Goal: Task Accomplishment & Management: Manage account settings

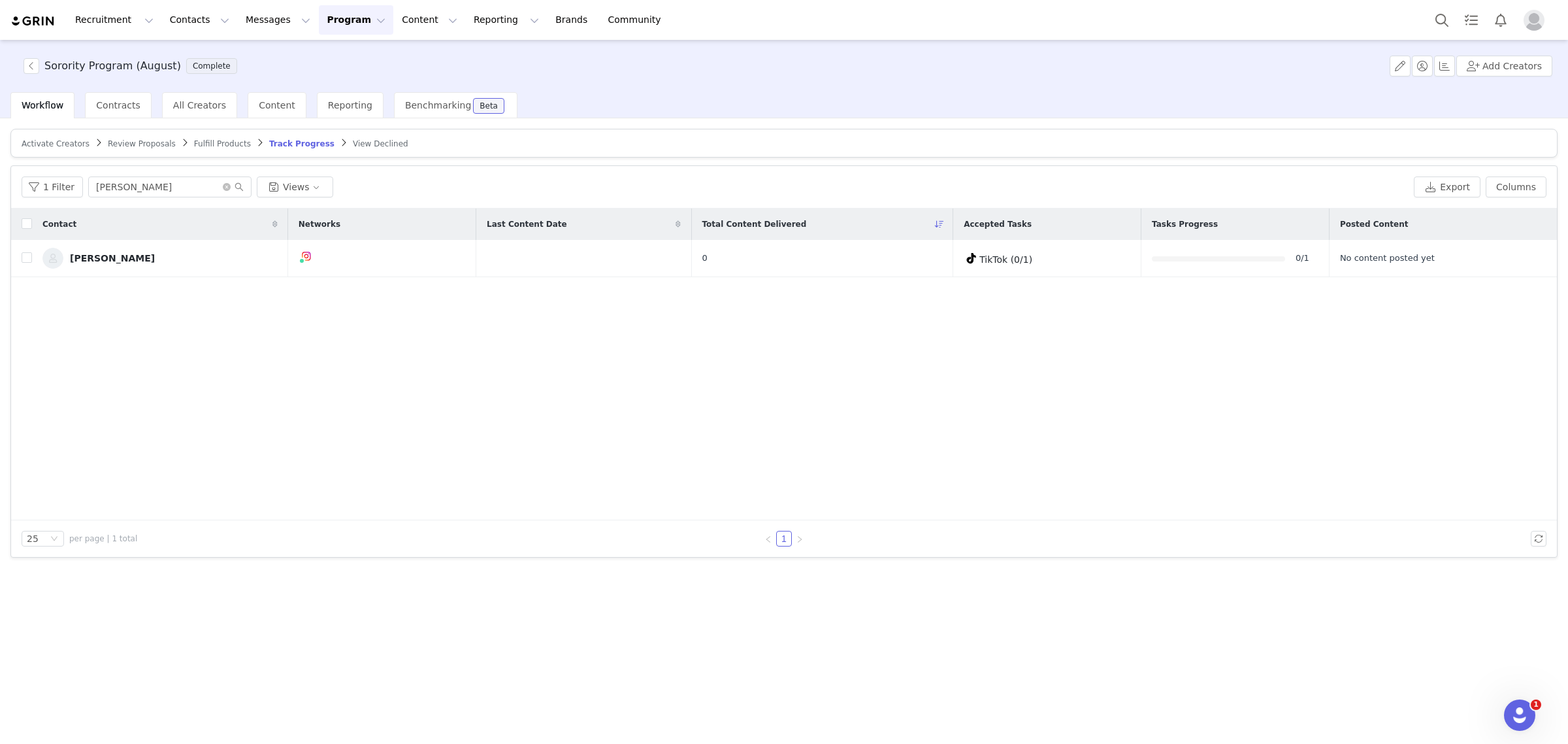
click at [319, 31] on button "Program Program" at bounding box center [356, 20] width 75 height 30
click at [324, 80] on p "Campaigns" at bounding box center [323, 82] width 51 height 14
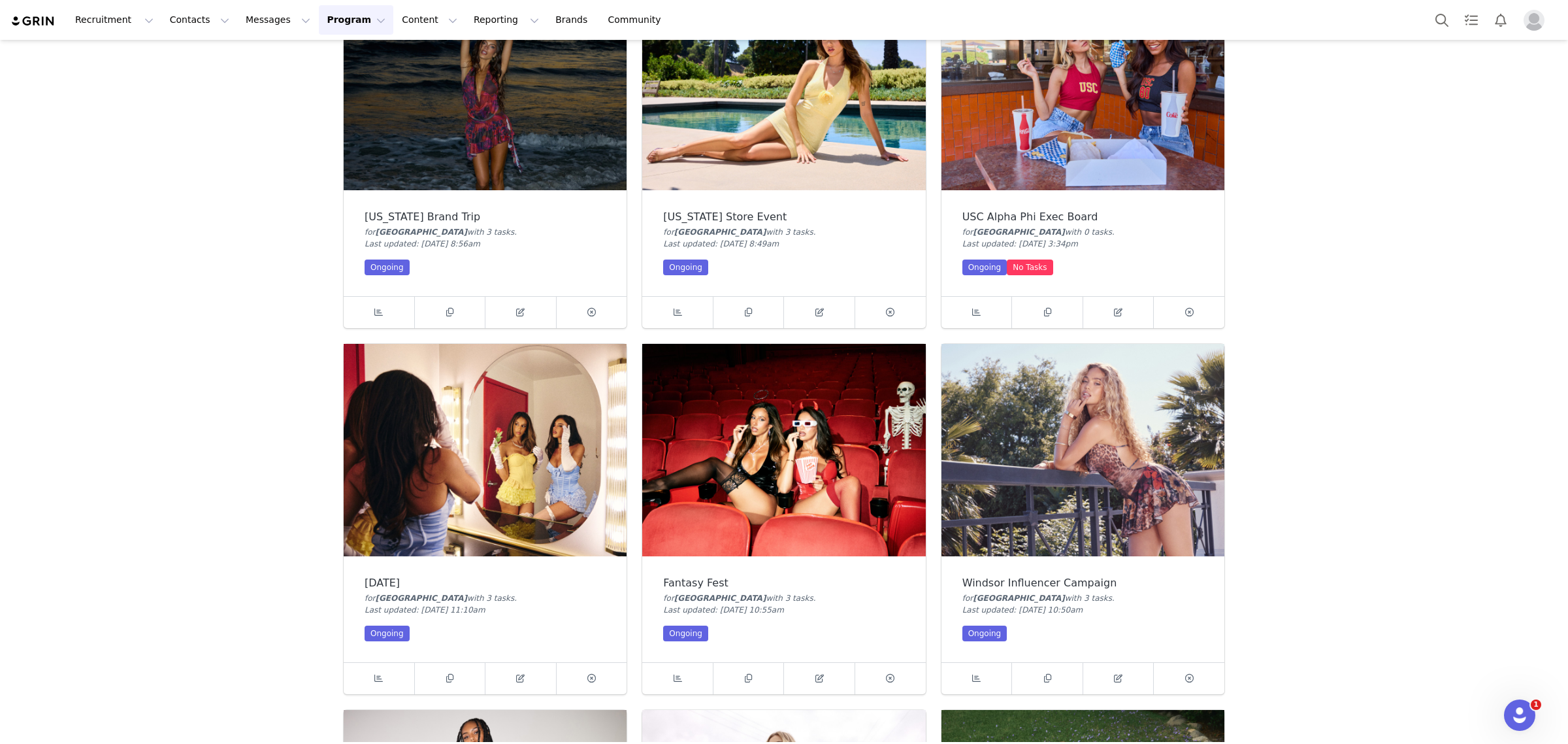
scroll to position [735, 0]
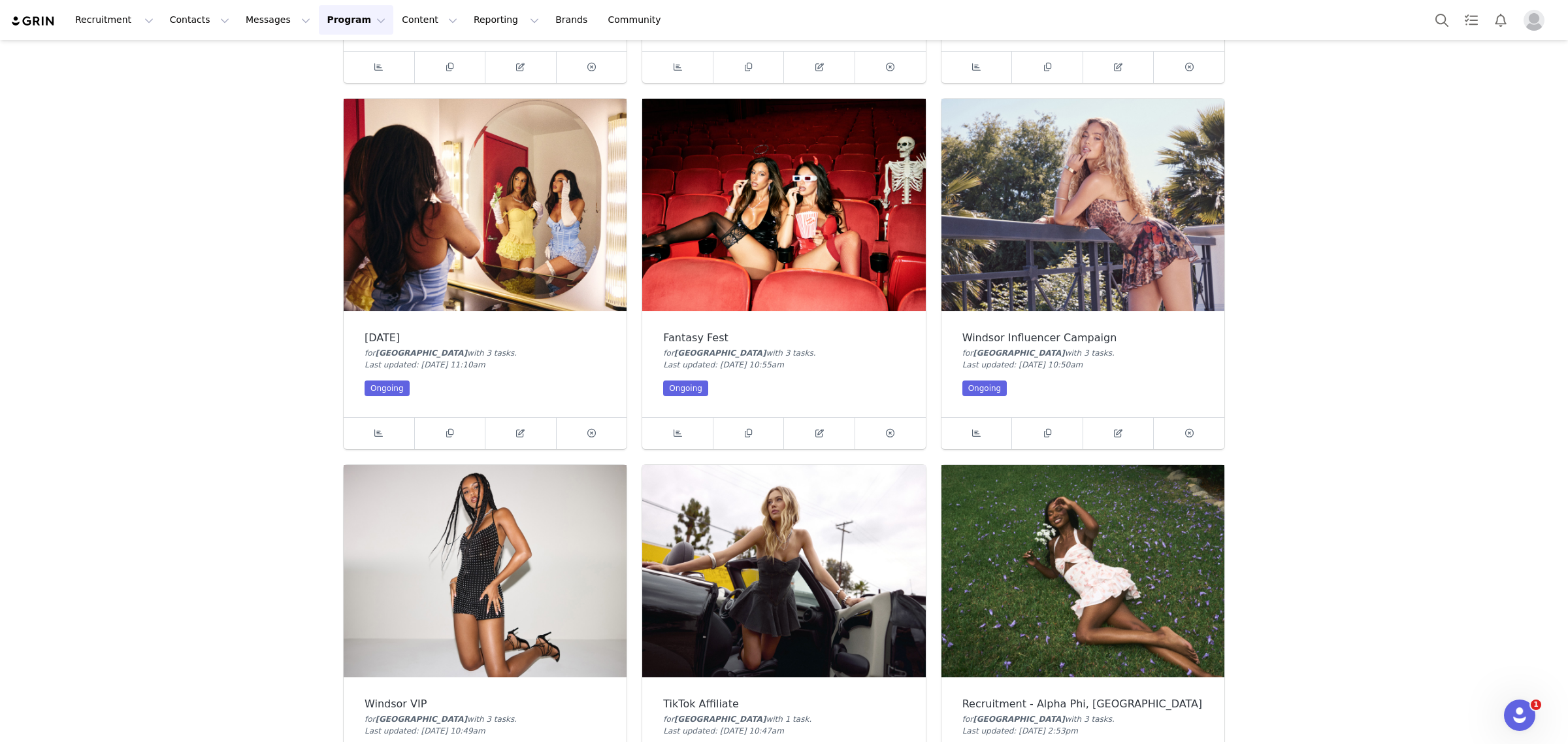
click at [1045, 237] on img at bounding box center [1083, 204] width 283 height 212
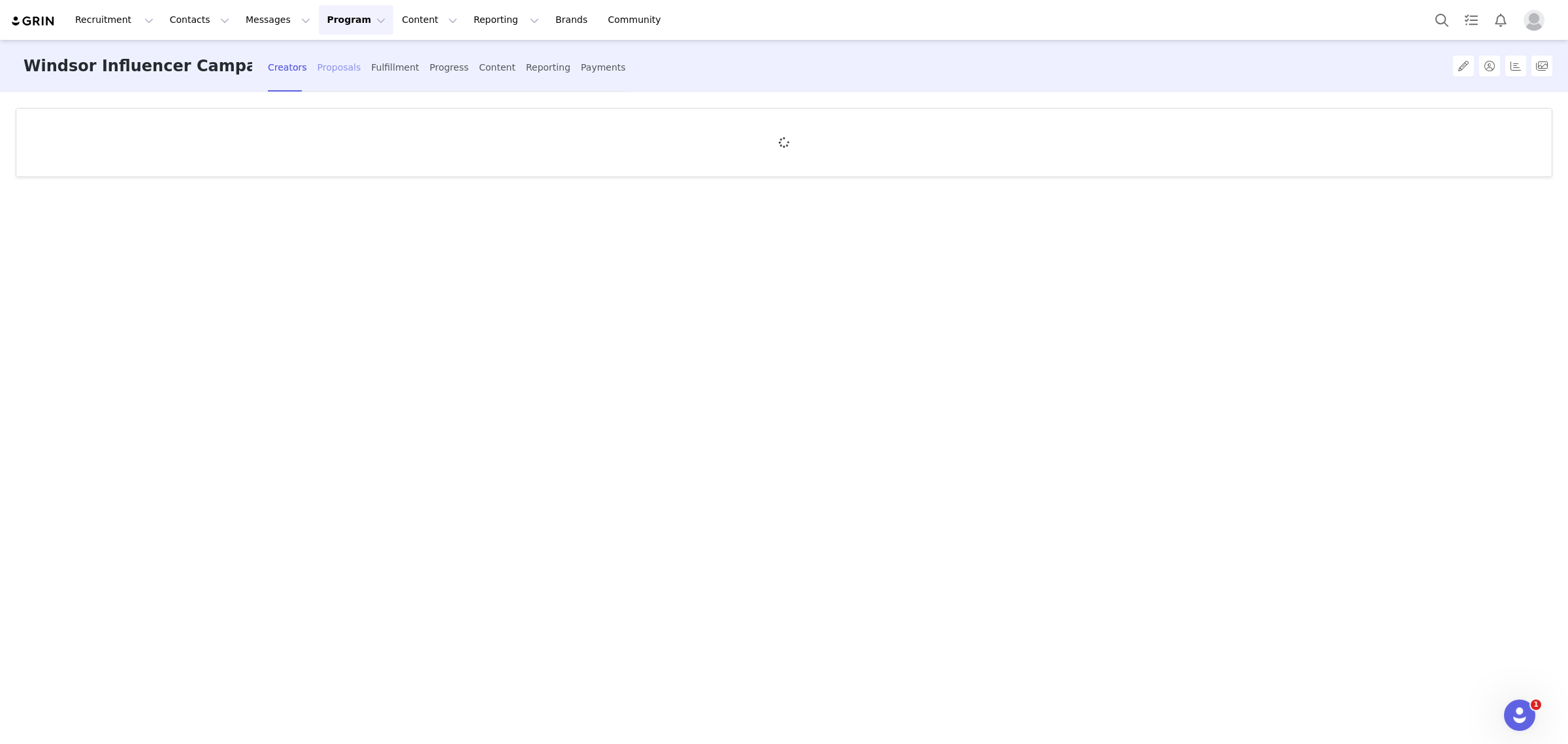
click at [317, 66] on div "Proposals" at bounding box center [339, 67] width 43 height 35
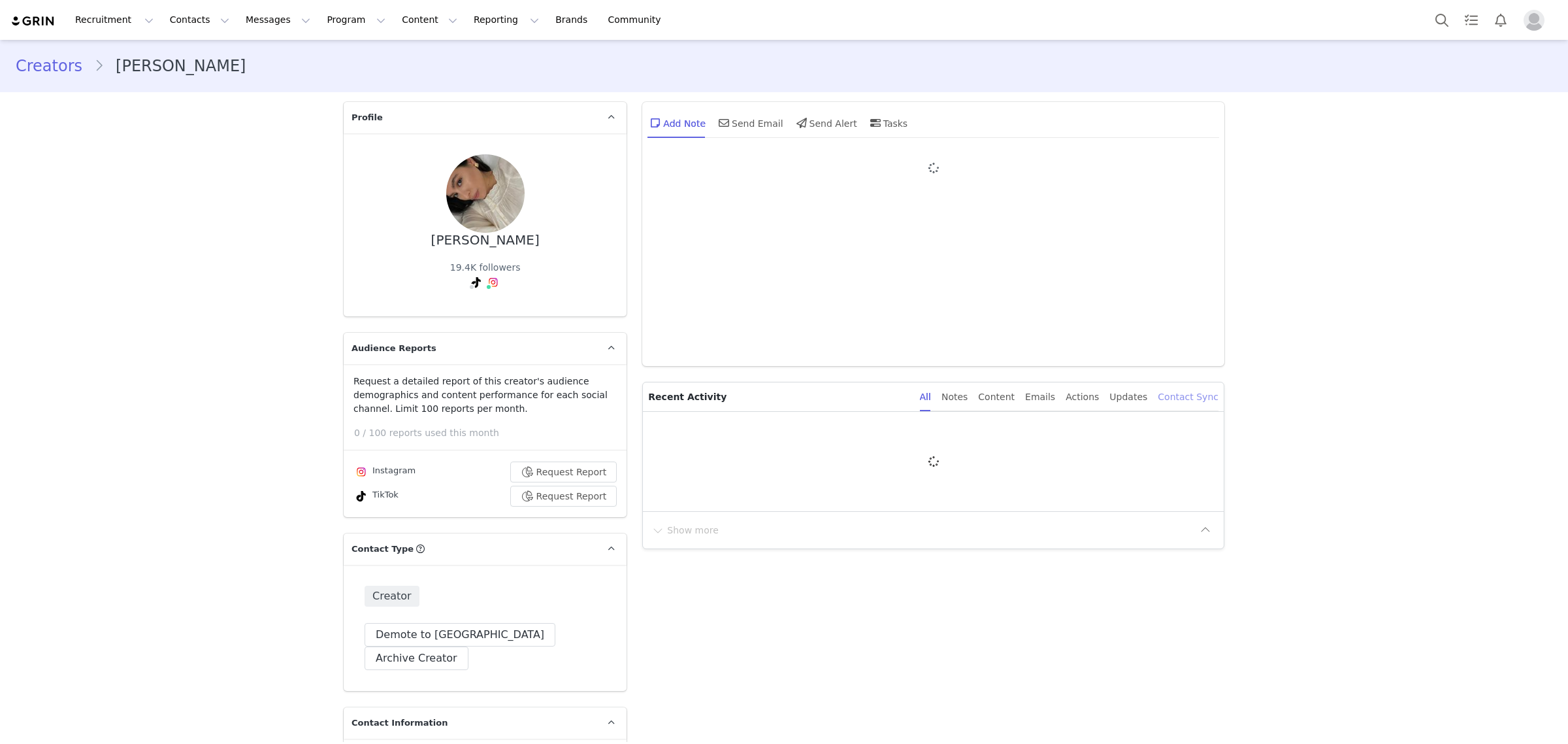
type input "+1 ([GEOGRAPHIC_DATA])"
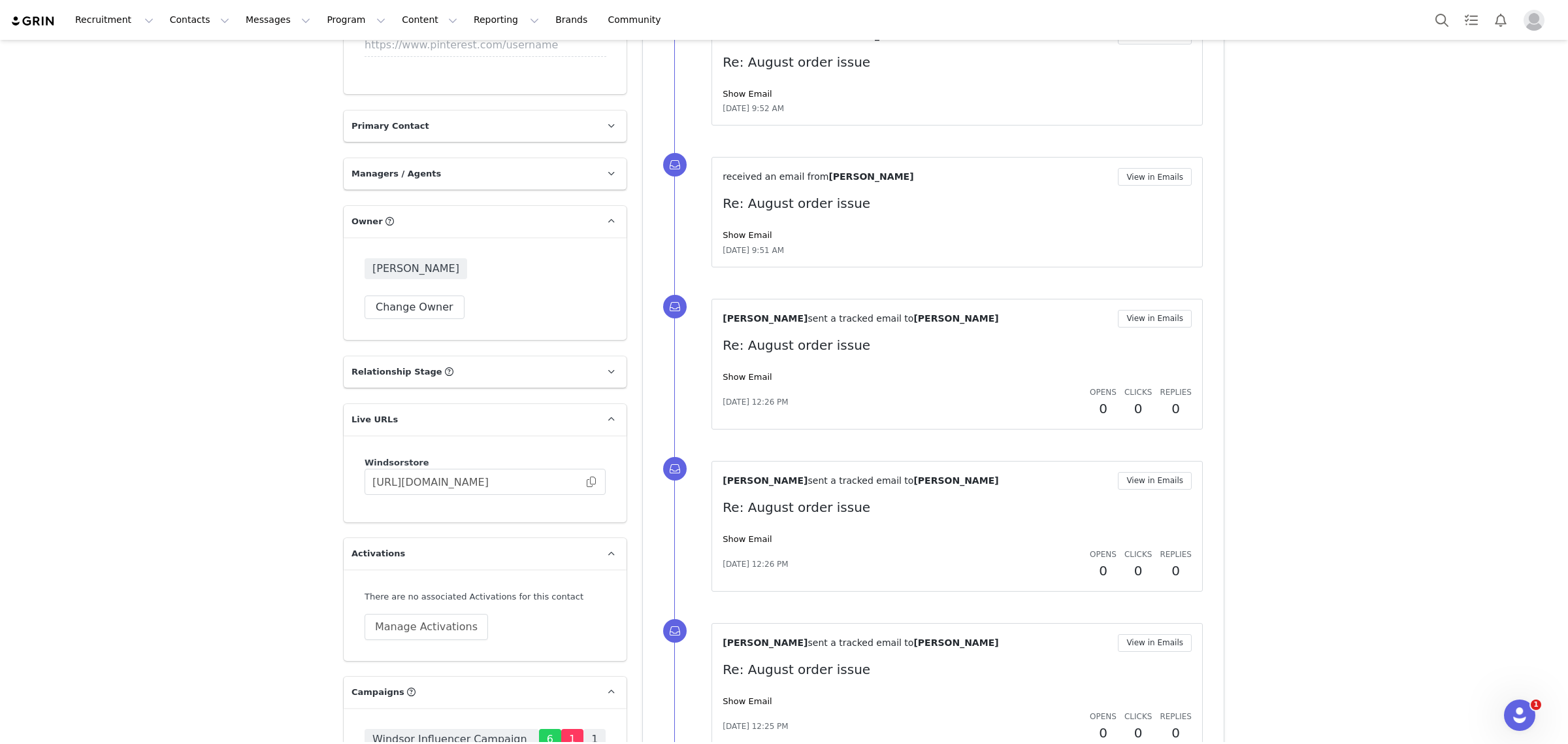
scroll to position [2124, 0]
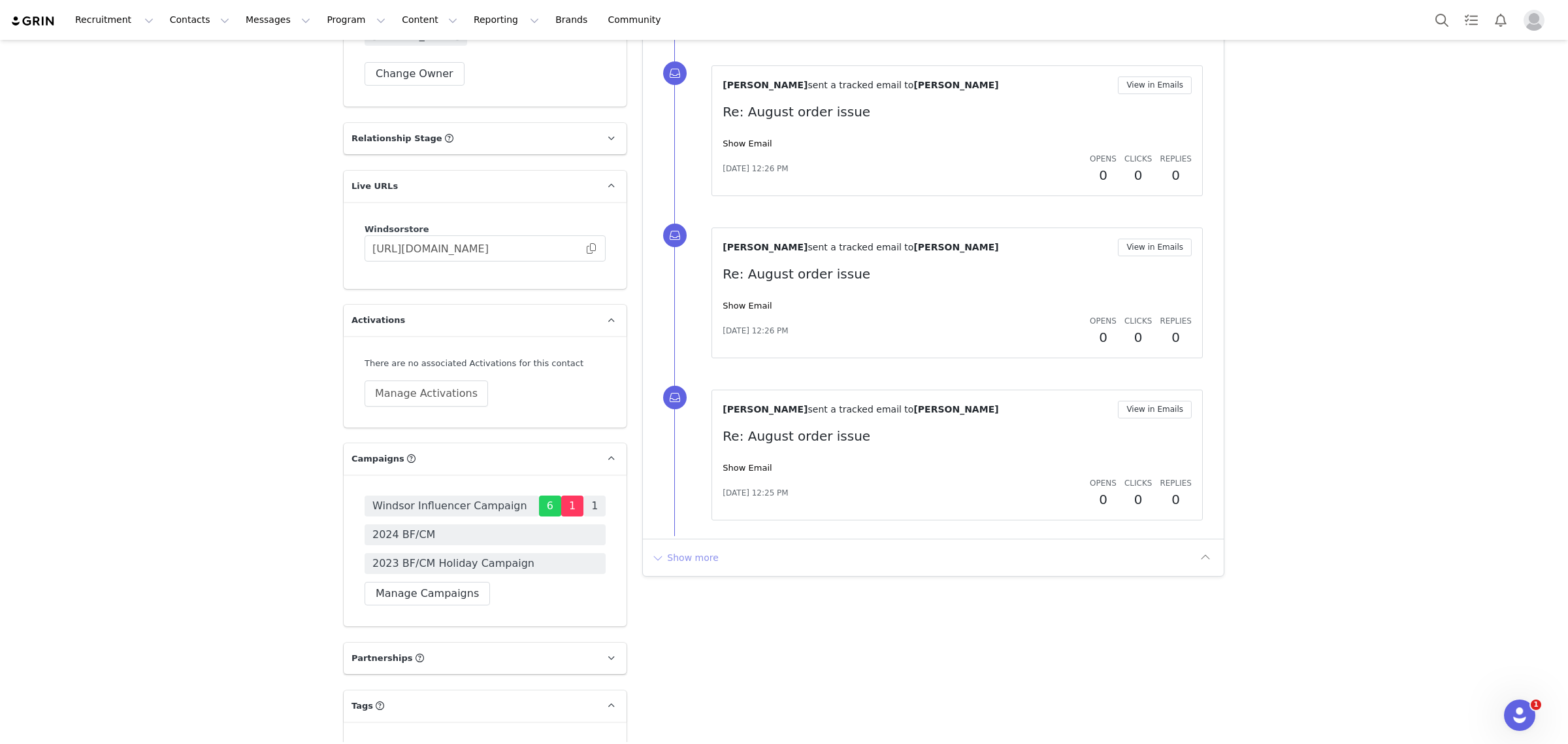
click at [694, 568] on button "Show more" at bounding box center [685, 557] width 69 height 21
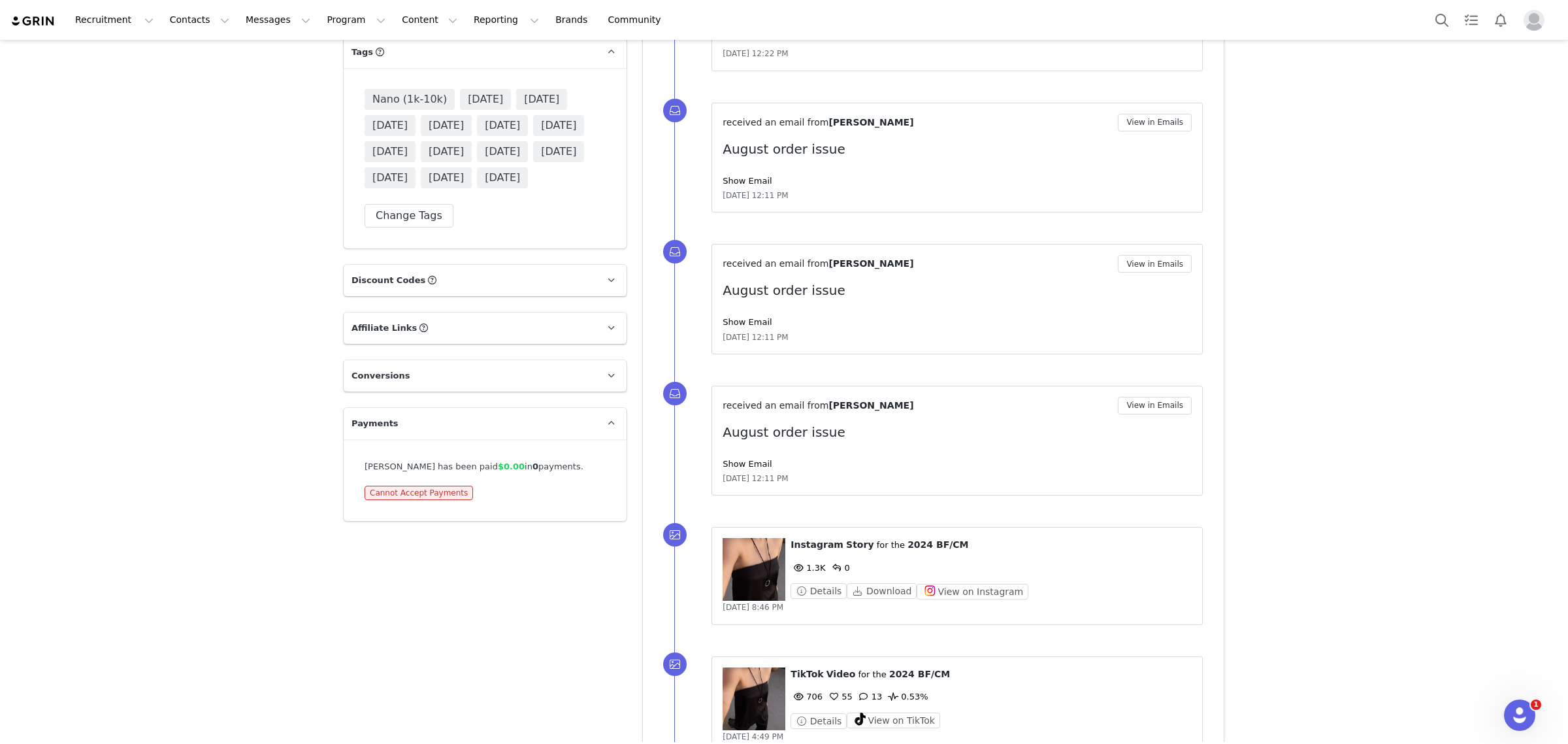
scroll to position [3105, 0]
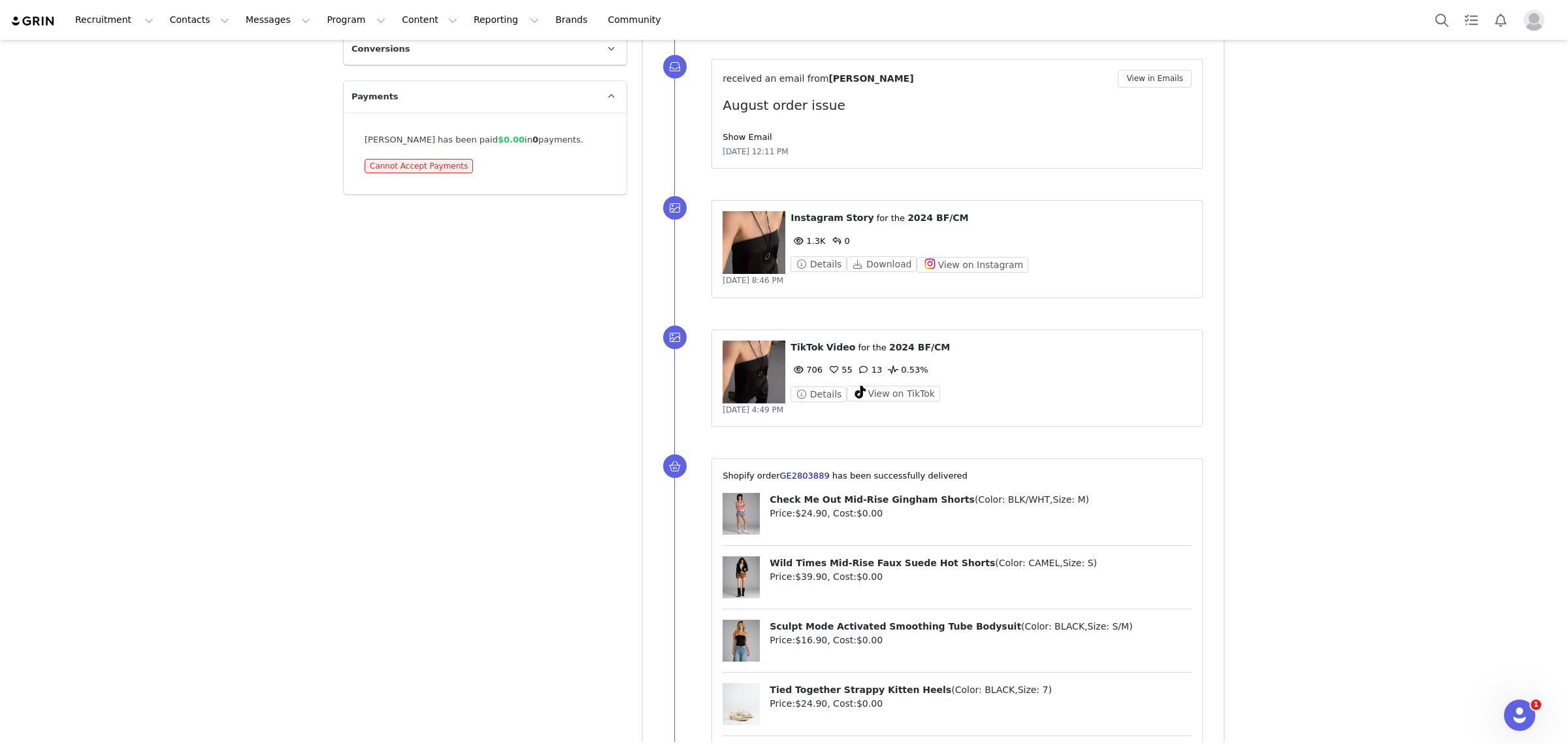
click at [737, 385] on figure at bounding box center [754, 372] width 63 height 63
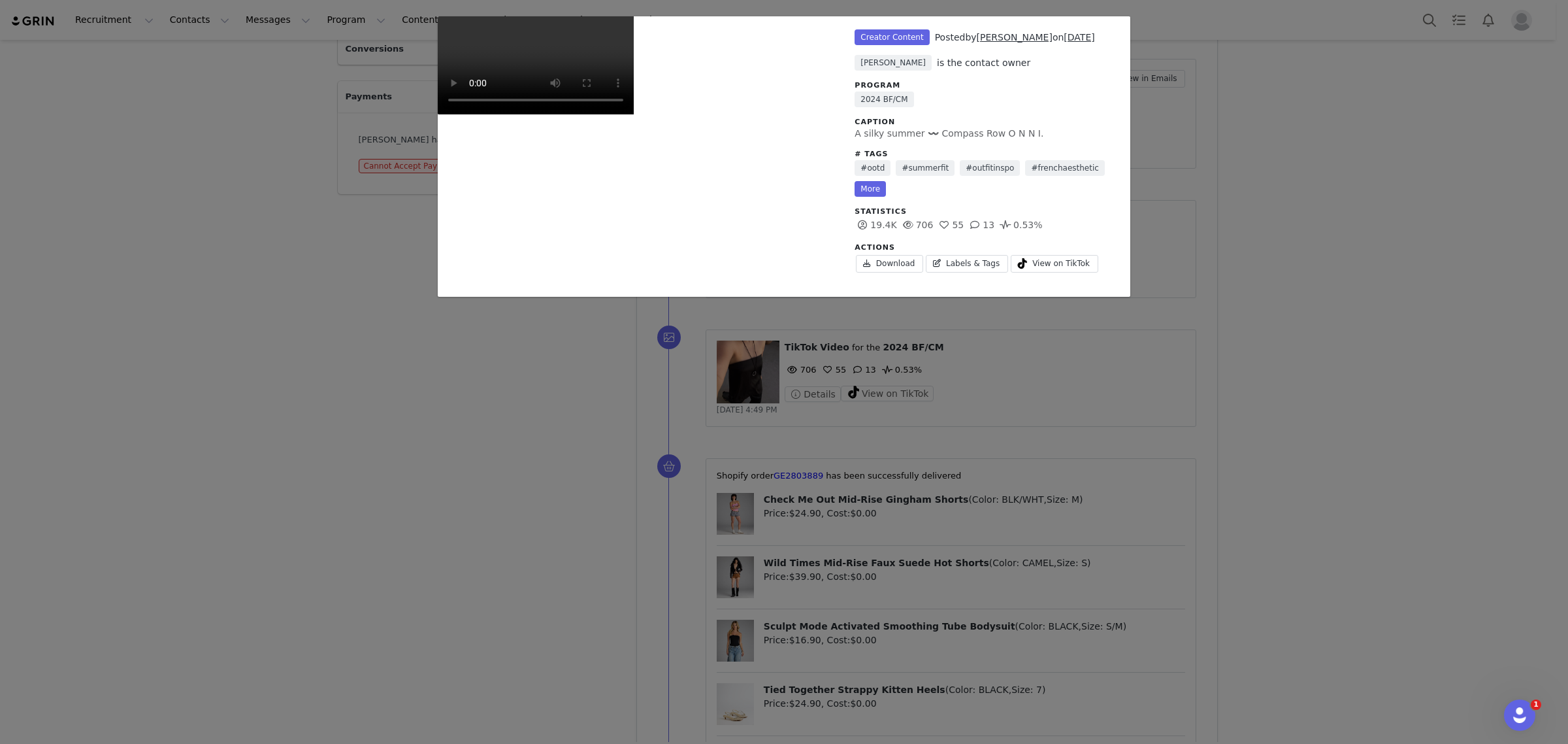
click at [1196, 381] on div "Unlabeled Creator Content Posted by [PERSON_NAME] on [DATE] [PERSON_NAME] is th…" at bounding box center [784, 372] width 1568 height 744
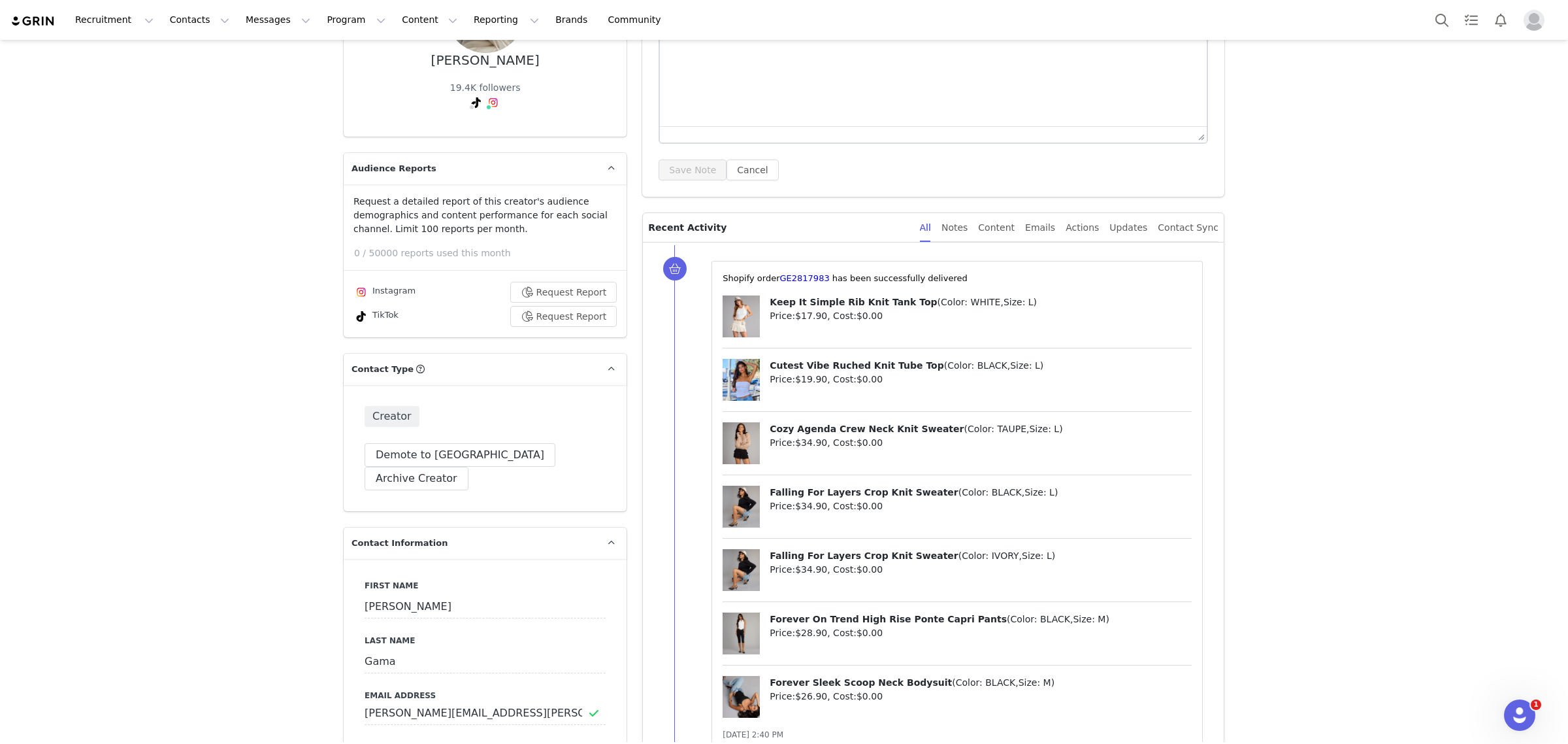
scroll to position [0, 0]
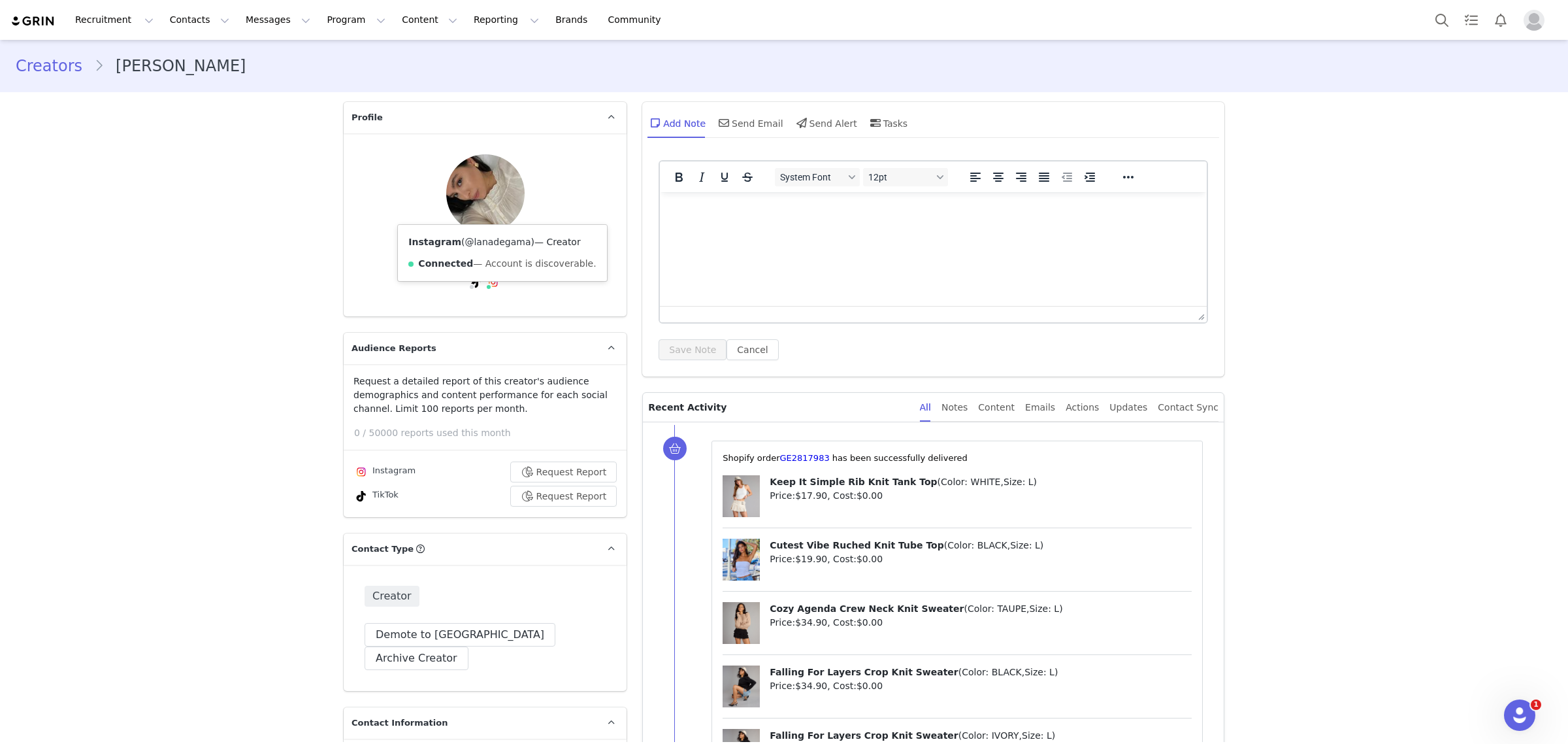
click at [485, 238] on link "@lanadegama" at bounding box center [497, 242] width 66 height 10
click at [445, 247] on link "@lanadegama" at bounding box center [445, 242] width 66 height 10
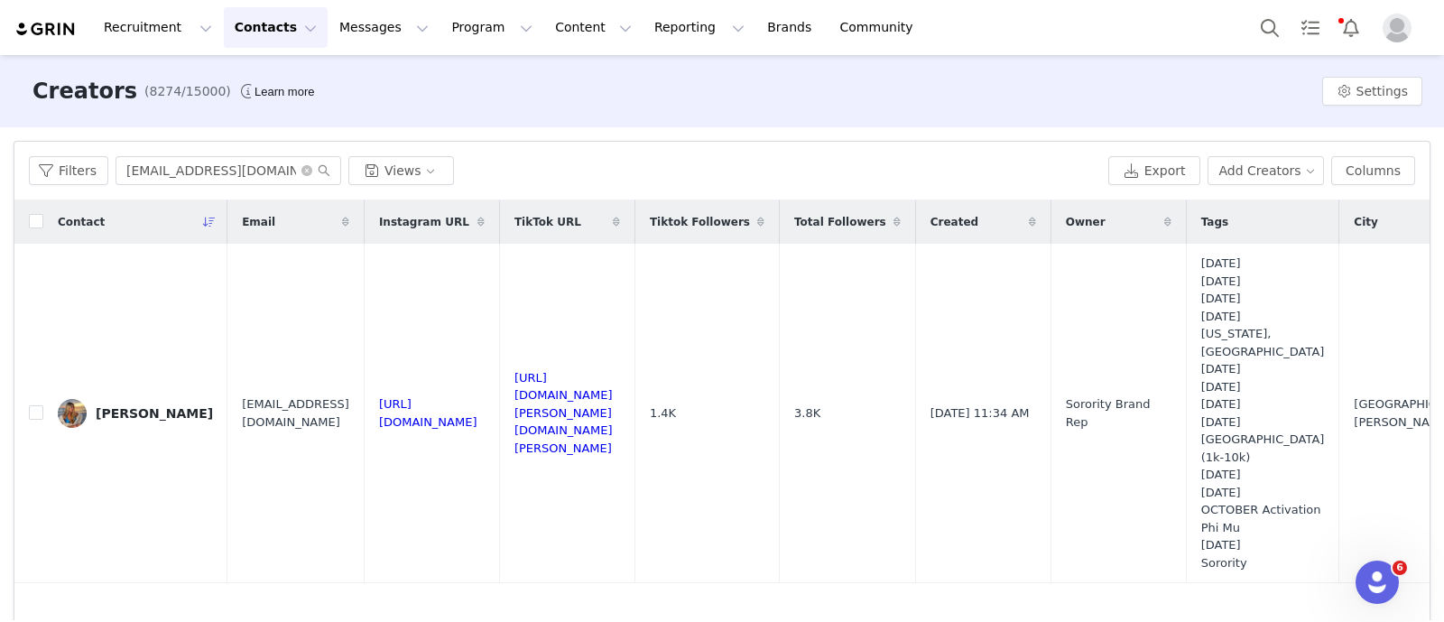
scroll to position [1028, 0]
